Goal: Task Accomplishment & Management: Manage account settings

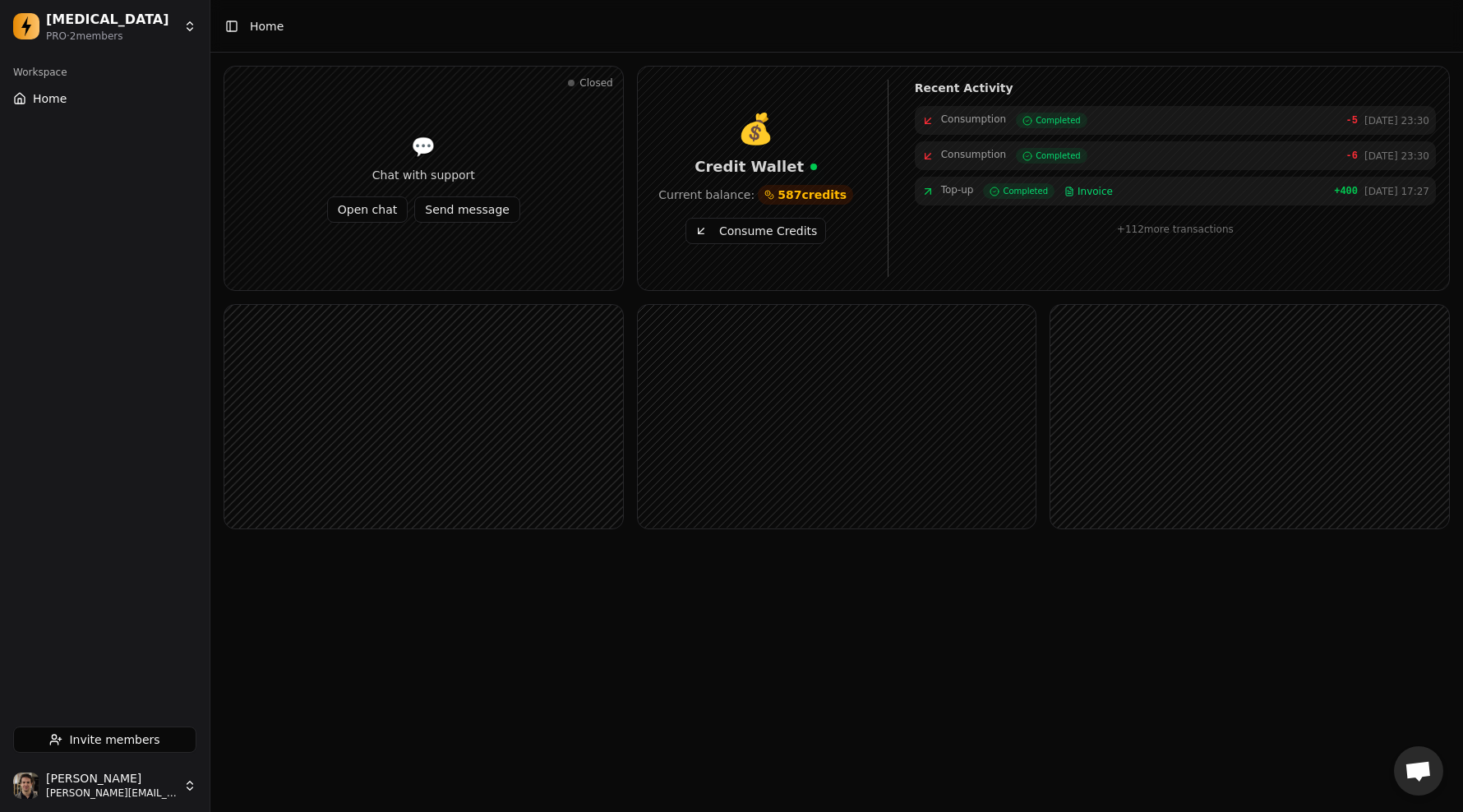
click at [148, 789] on html "[MEDICAL_DATA] PRO · 2 member s Workspace Home Invite members [PERSON_NAME] [PE…" at bounding box center [731, 406] width 1463 height 812
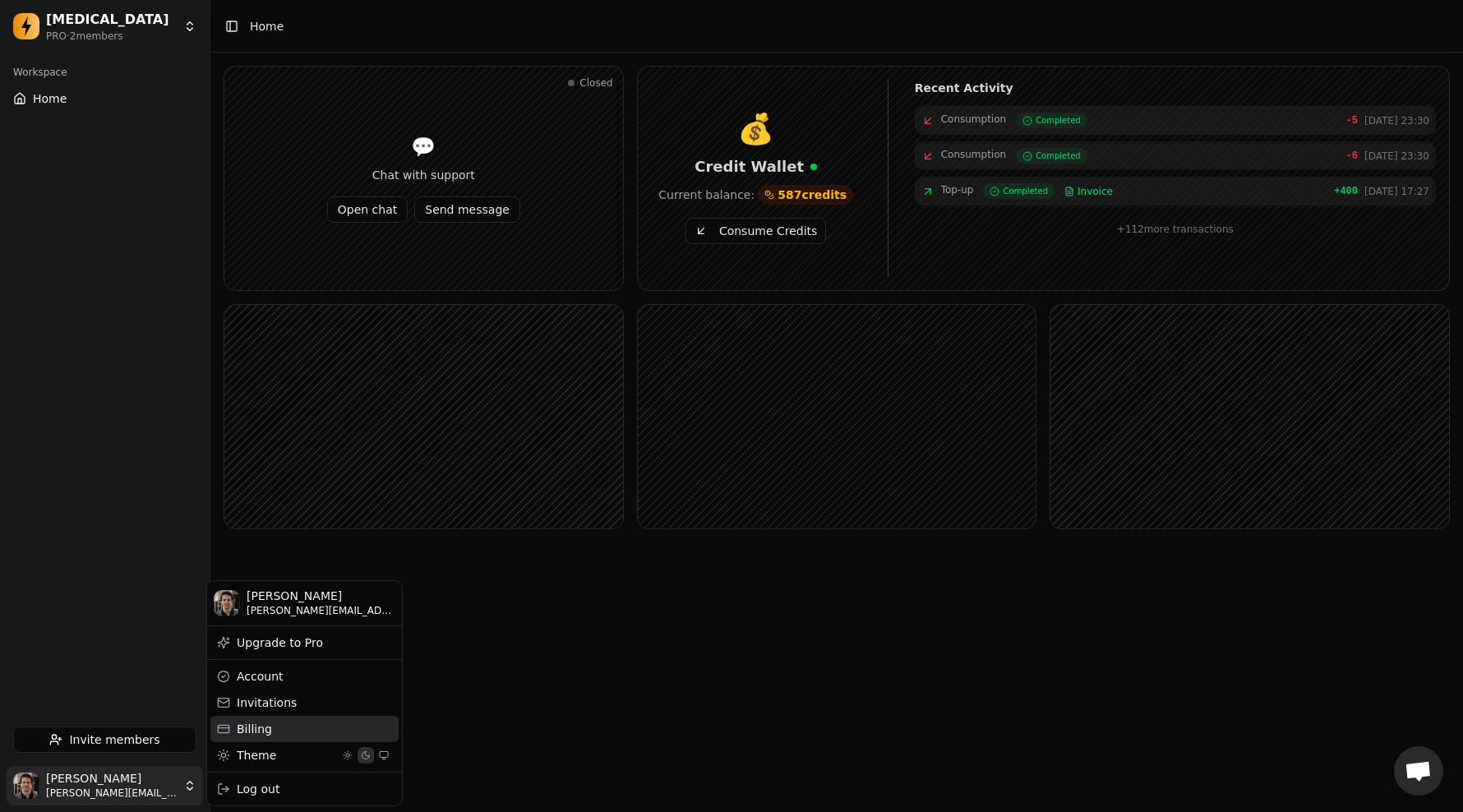
click at [293, 726] on div "Billing" at bounding box center [304, 728] width 188 height 26
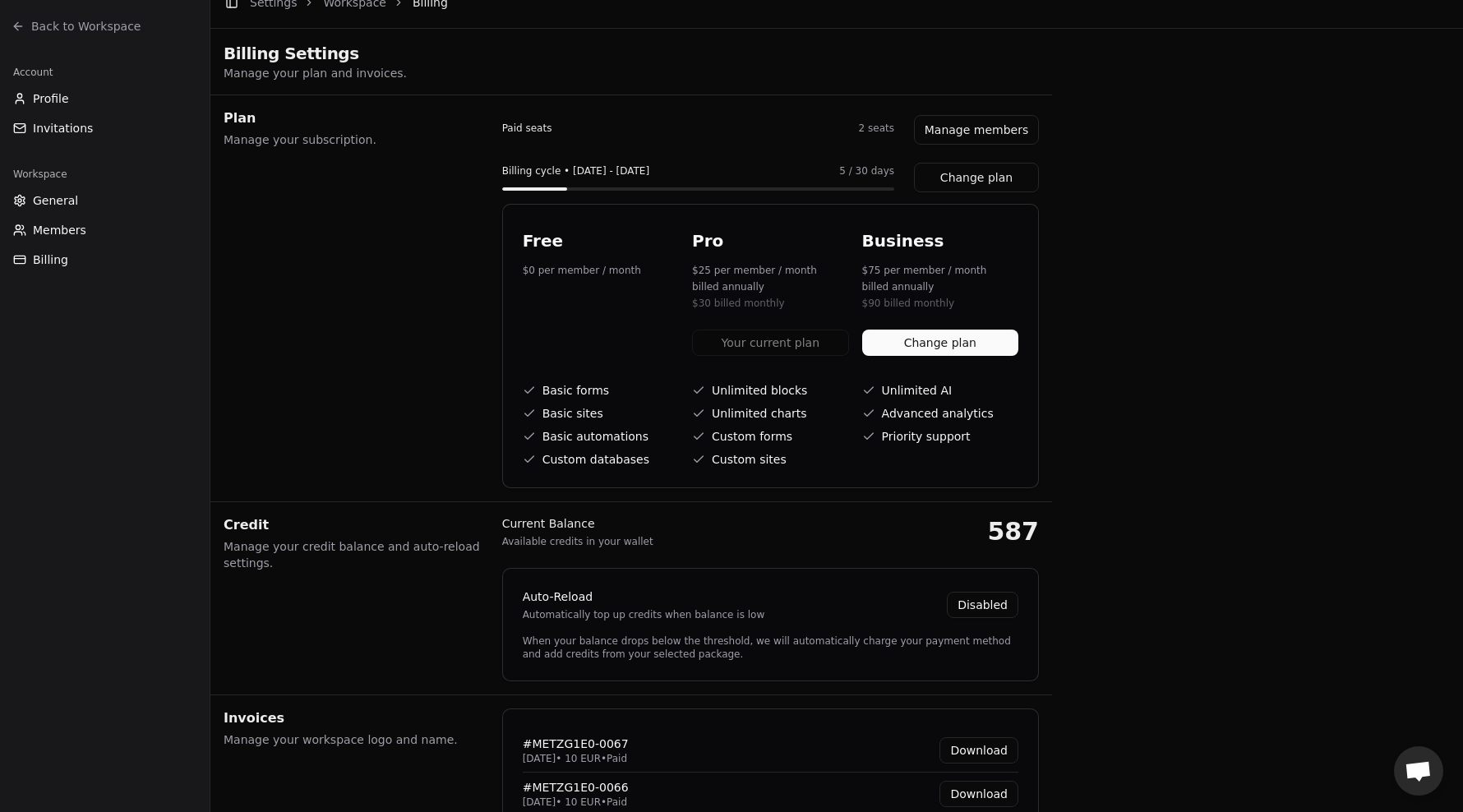
scroll to position [311, 0]
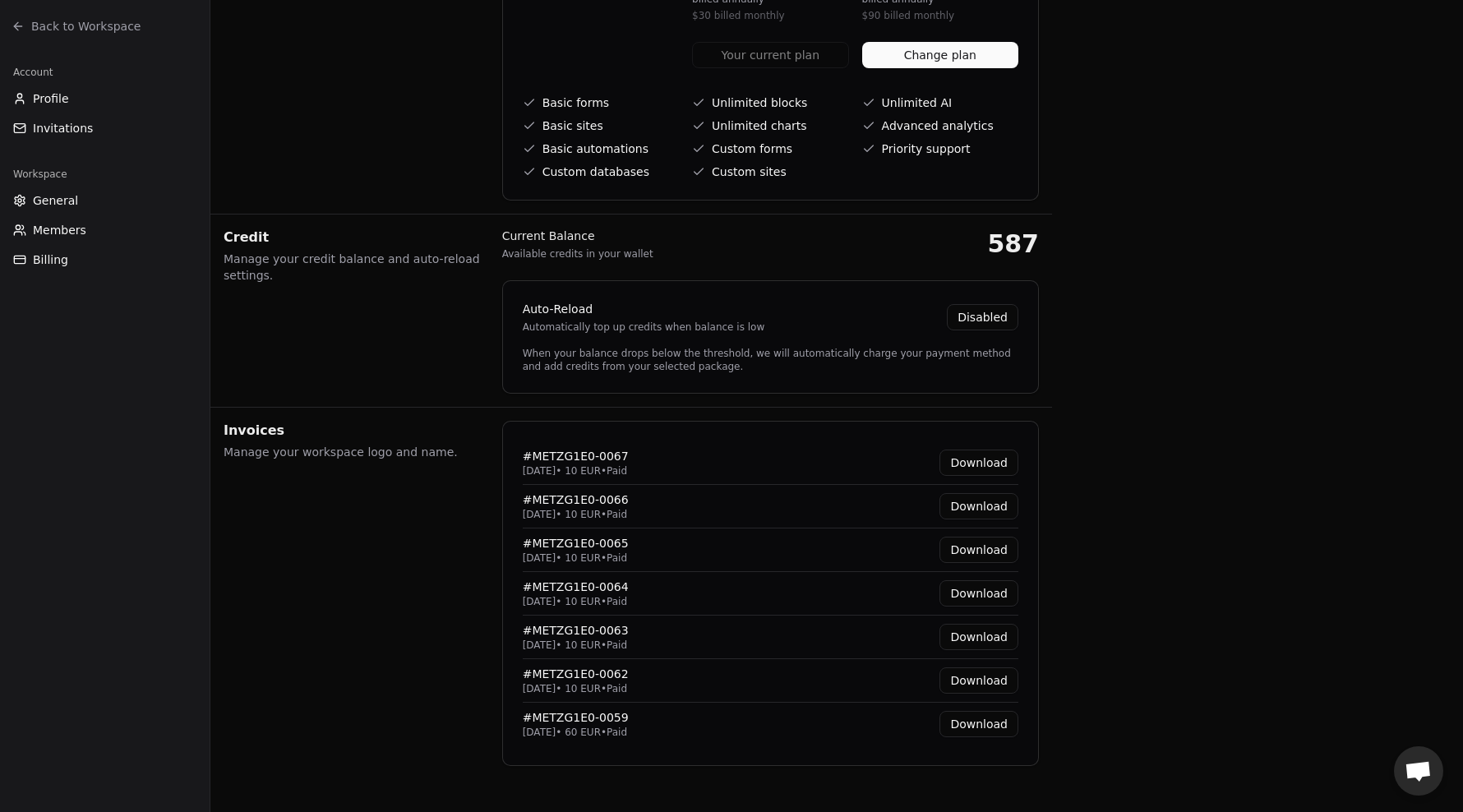
click at [991, 320] on button "Disabled" at bounding box center [982, 317] width 72 height 26
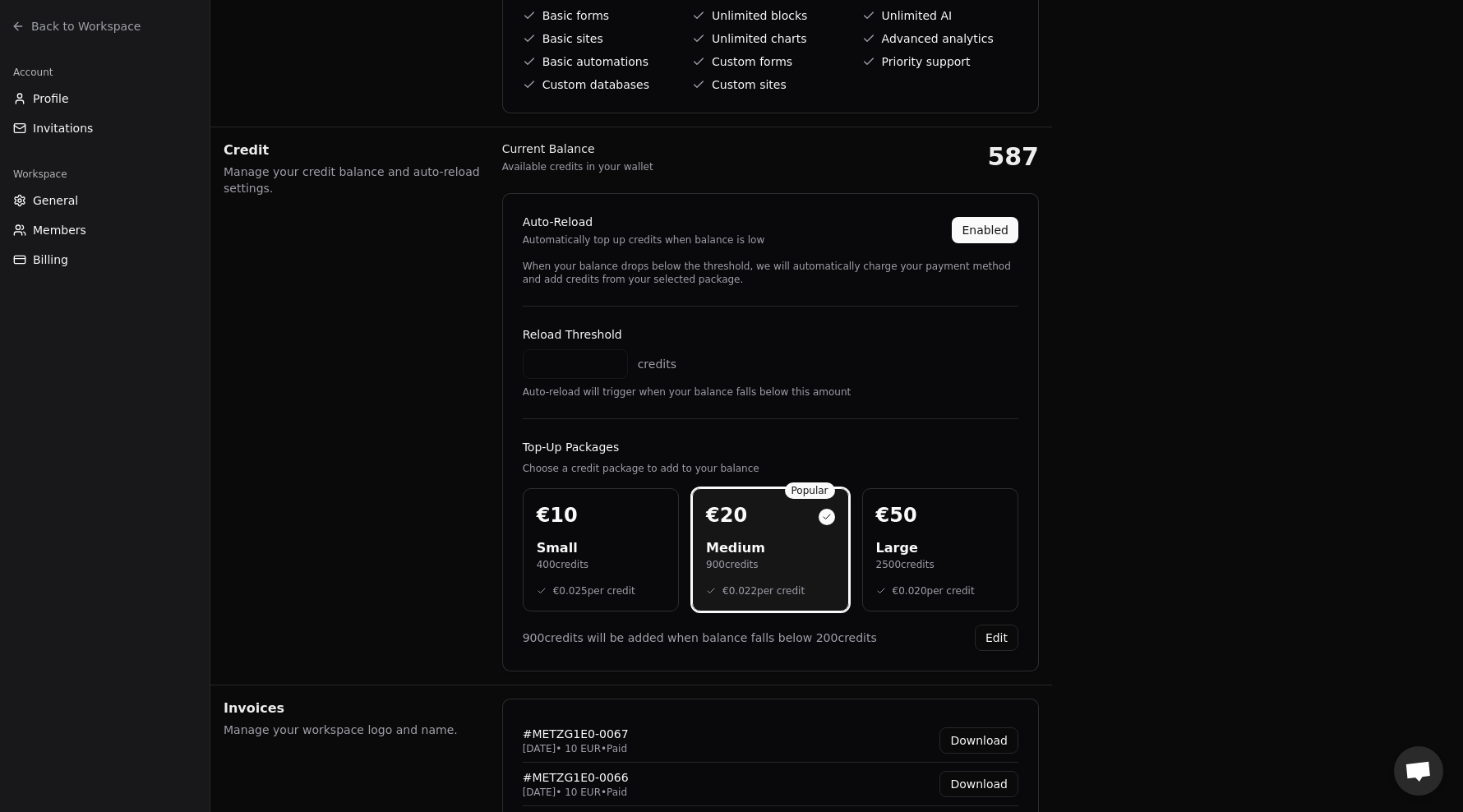
scroll to position [401, 0]
click at [1190, 356] on div "Toggle Sidebar Settings Workspace Billing Billing Settings Manage your plan and…" at bounding box center [837, 327] width 1253 height 1455
click at [63, 32] on span "Back to Workspace" at bounding box center [86, 26] width 109 height 16
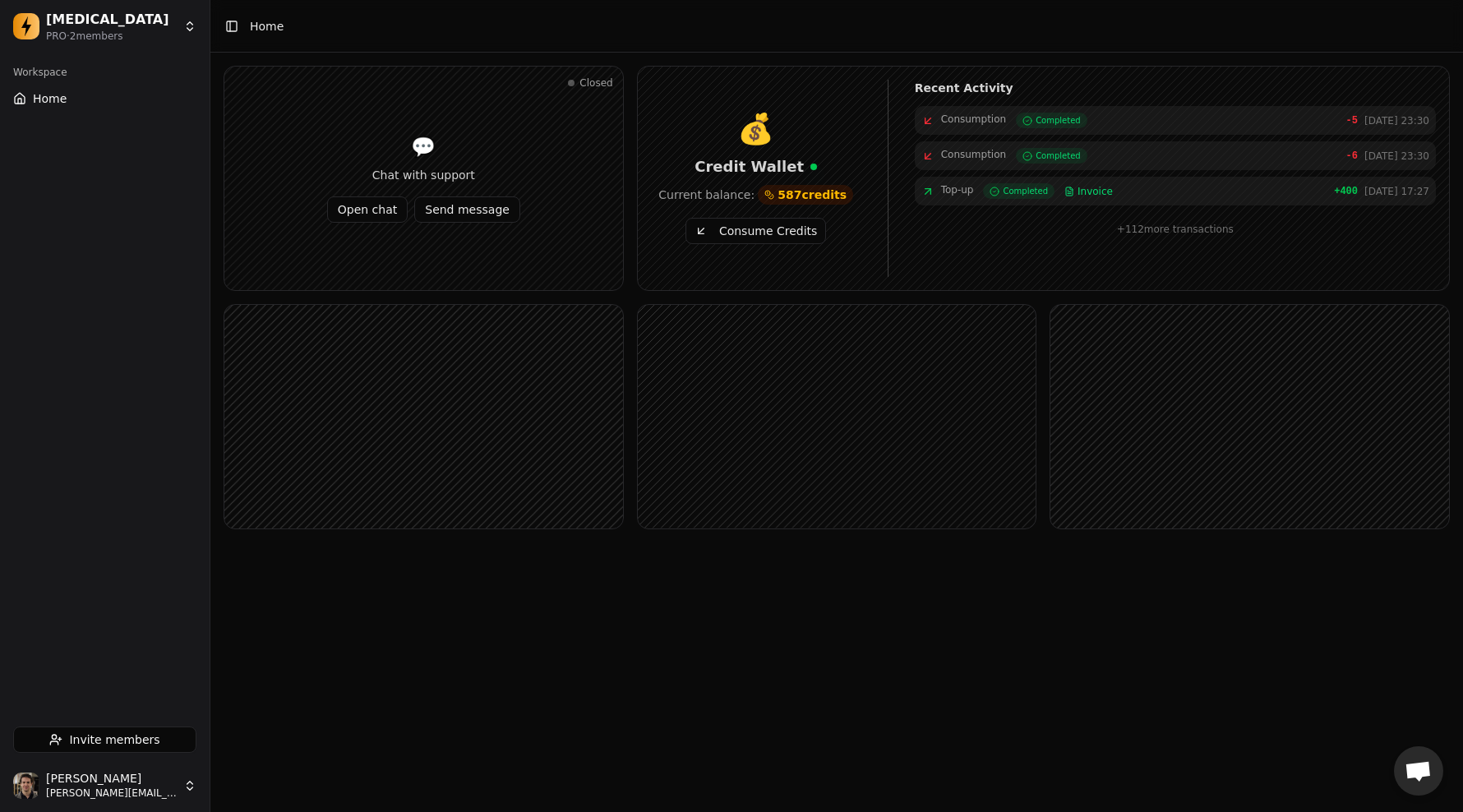
click at [169, 780] on html "[MEDICAL_DATA] PRO · 2 member s Workspace Home Invite members [PERSON_NAME] [PE…" at bounding box center [731, 406] width 1463 height 812
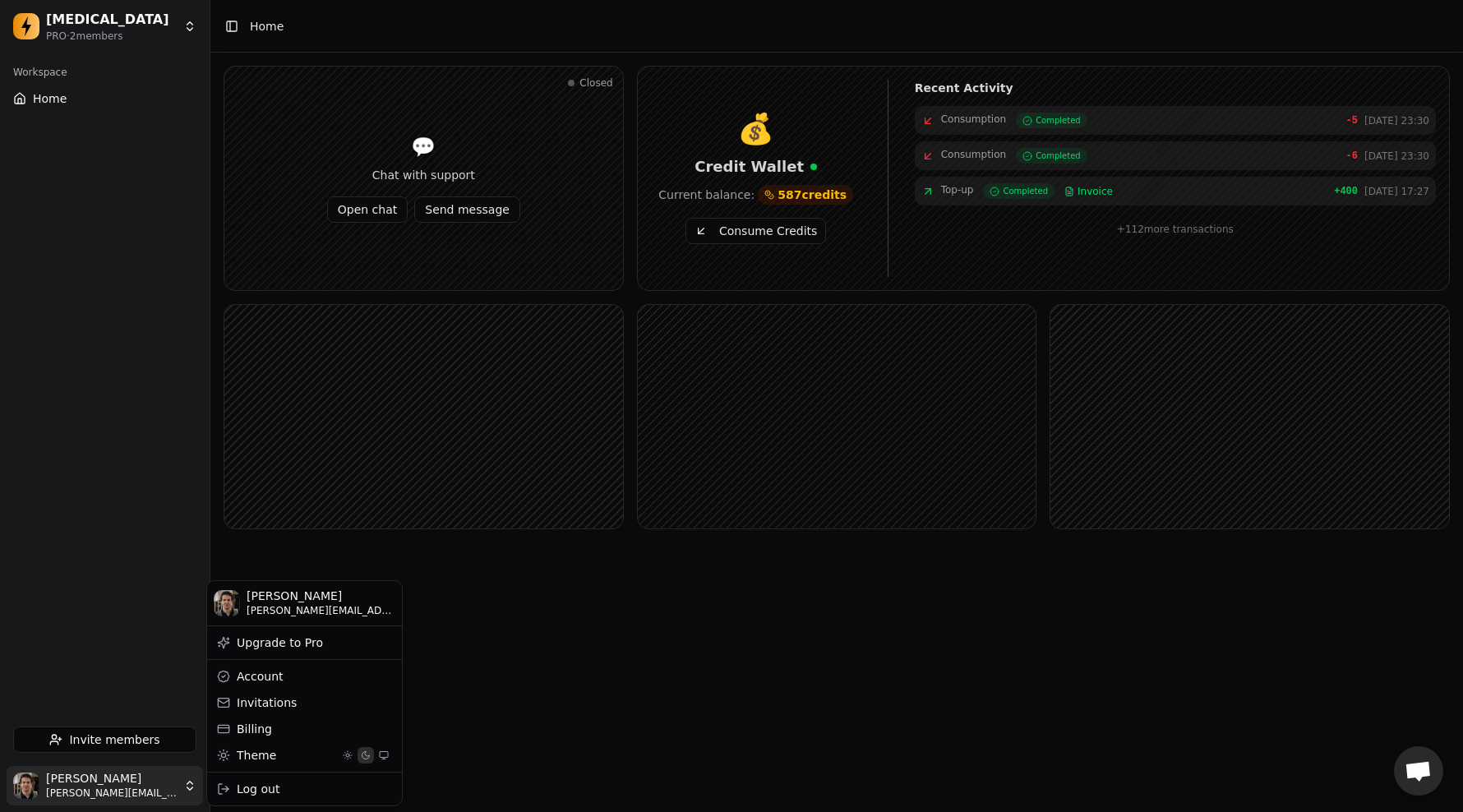
click at [344, 755] on button "Activer le mode clair" at bounding box center [348, 755] width 16 height 16
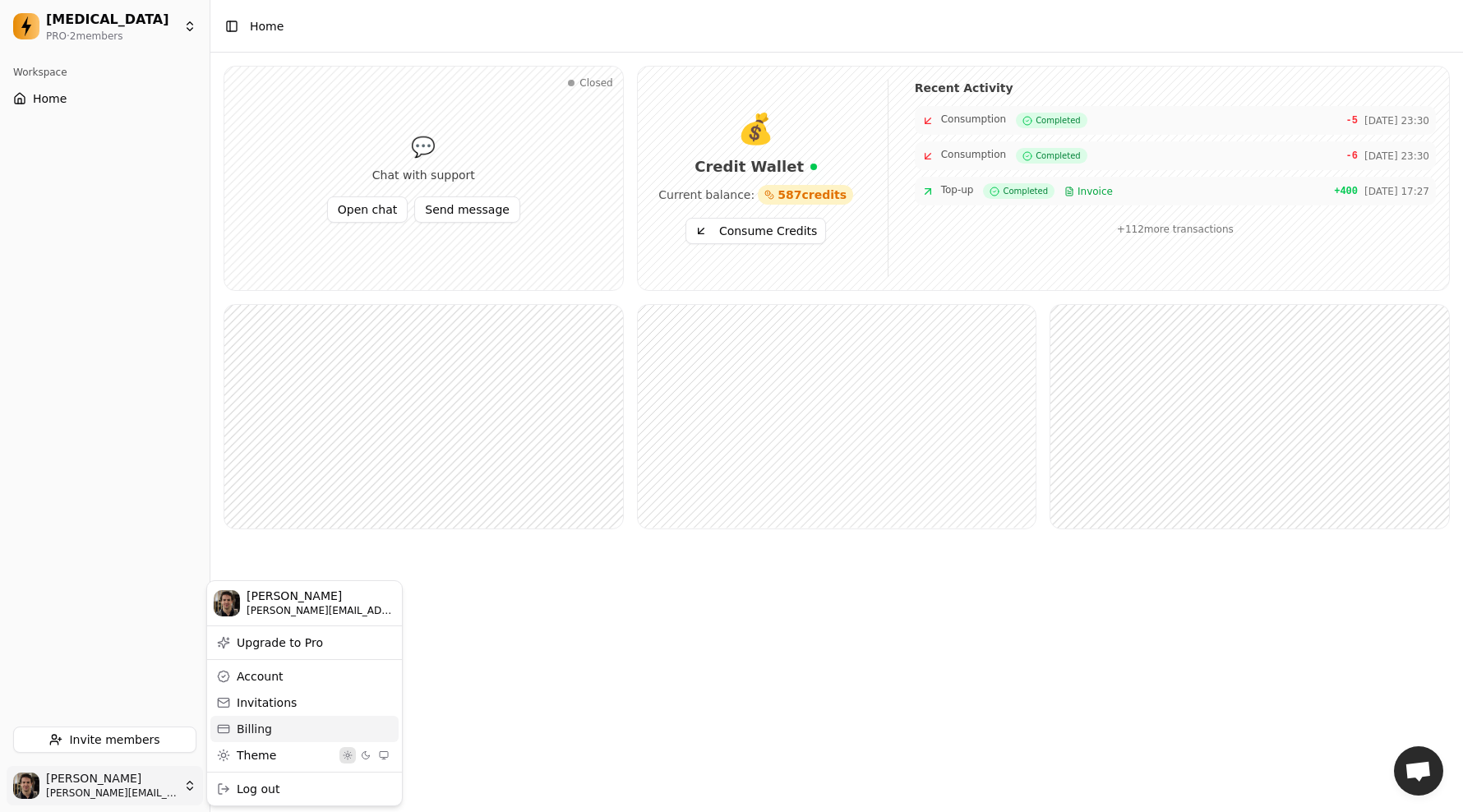
click at [252, 719] on div "Billing" at bounding box center [304, 728] width 188 height 26
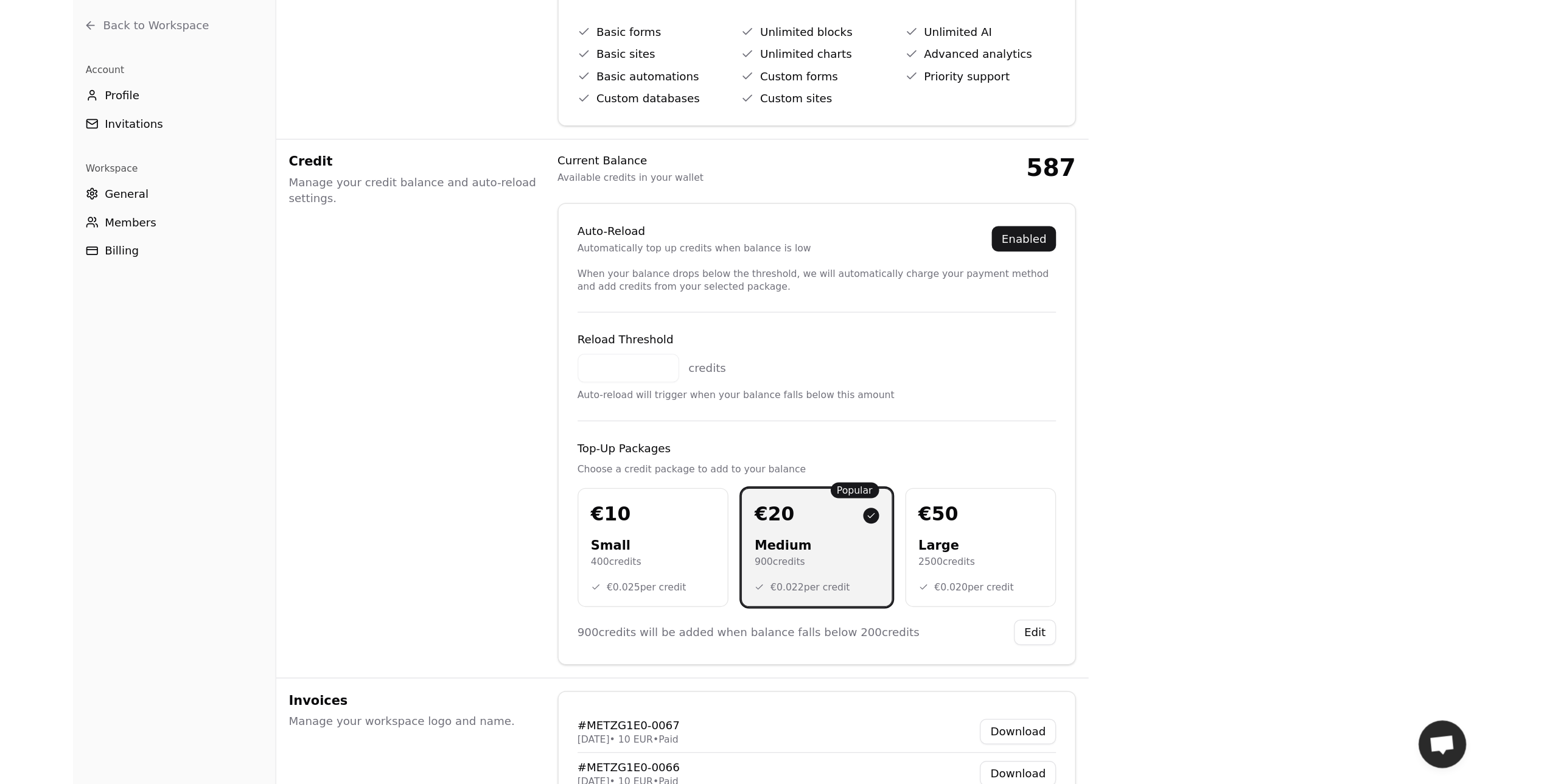
scroll to position [309, 0]
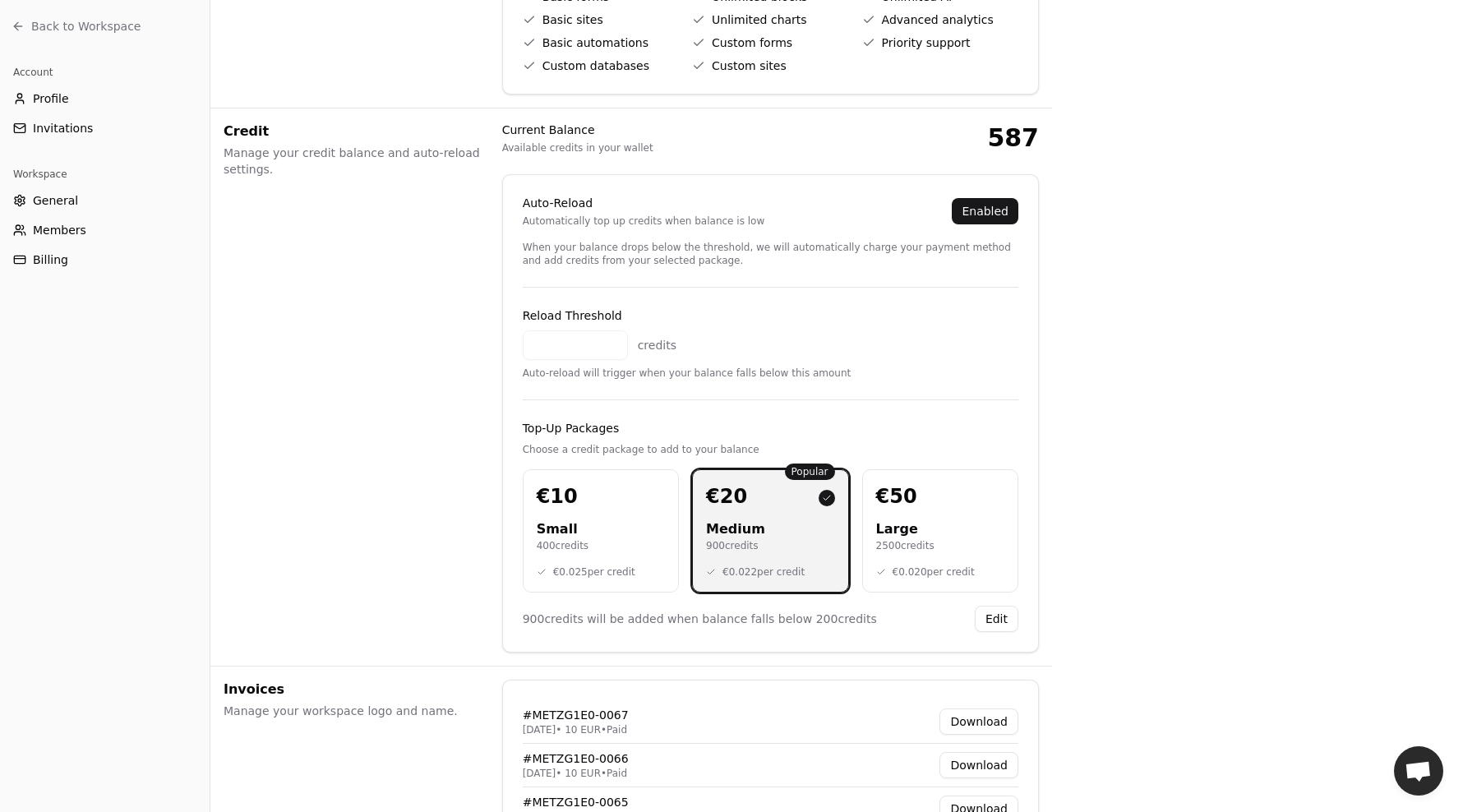
click at [990, 614] on button "Edit" at bounding box center [996, 618] width 44 height 26
click at [958, 621] on button "Cancel" at bounding box center [933, 618] width 60 height 26
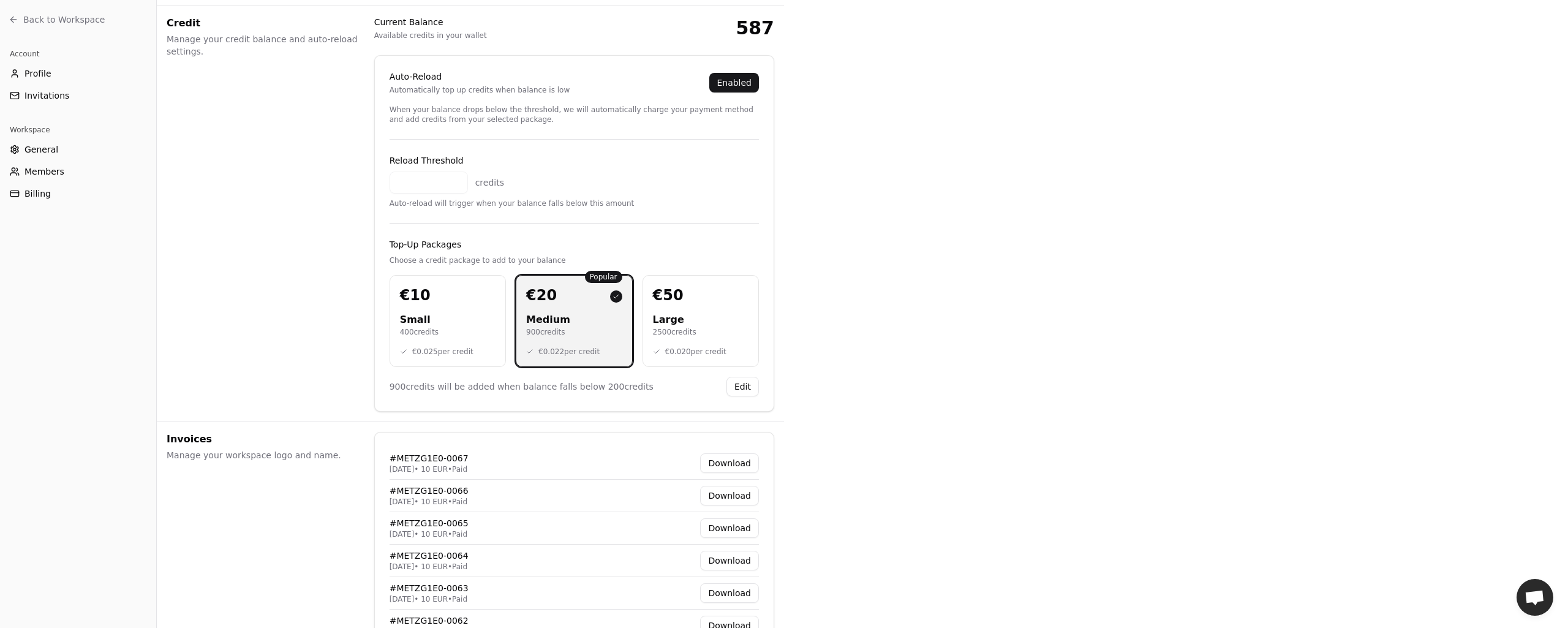
scroll to position [385, 0]
